Goal: Task Accomplishment & Management: Complete application form

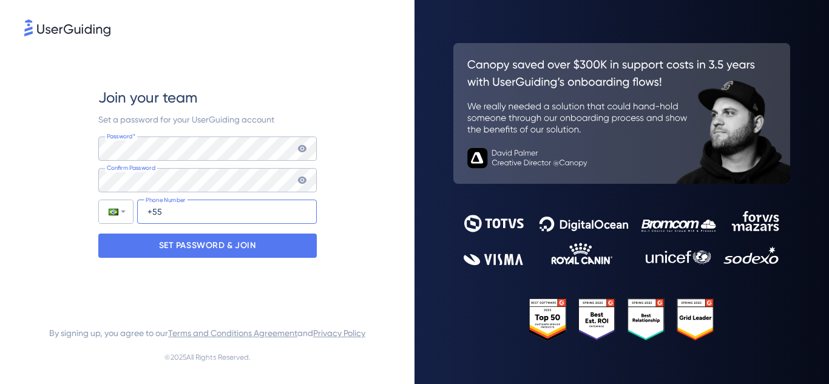
click at [203, 203] on input "+55" at bounding box center [227, 212] width 180 height 24
type input "[PHONE_NUMBER]"
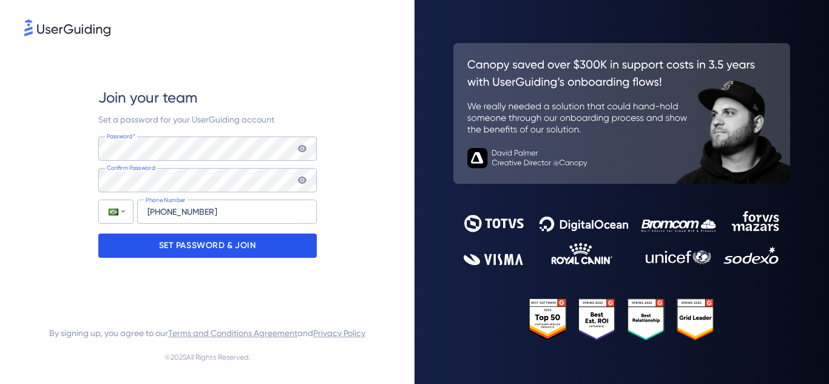
click at [234, 246] on p "SET PASSWORD & JOIN" at bounding box center [207, 245] width 97 height 19
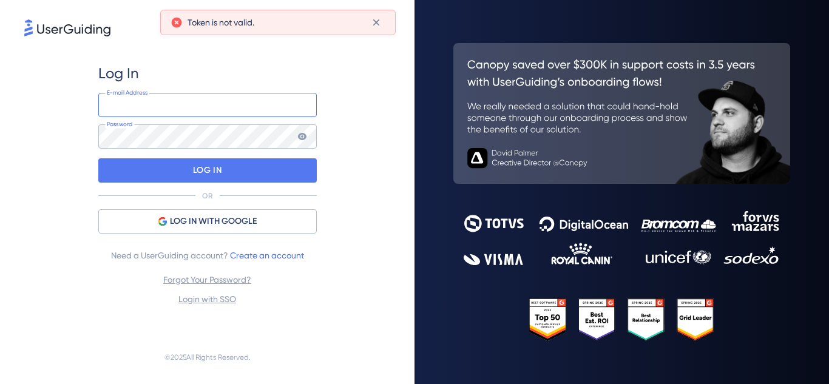
click at [252, 108] on input "email" at bounding box center [207, 105] width 218 height 24
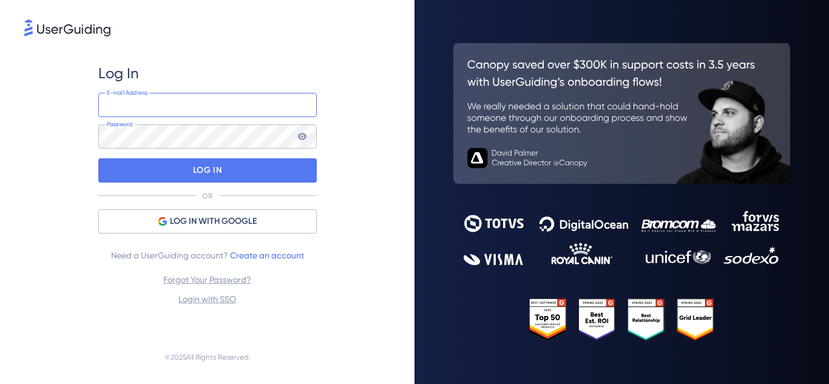
type input "[PERSON_NAME][EMAIL_ADDRESS][DOMAIN_NAME]"
